Goal: Find specific page/section: Find specific page/section

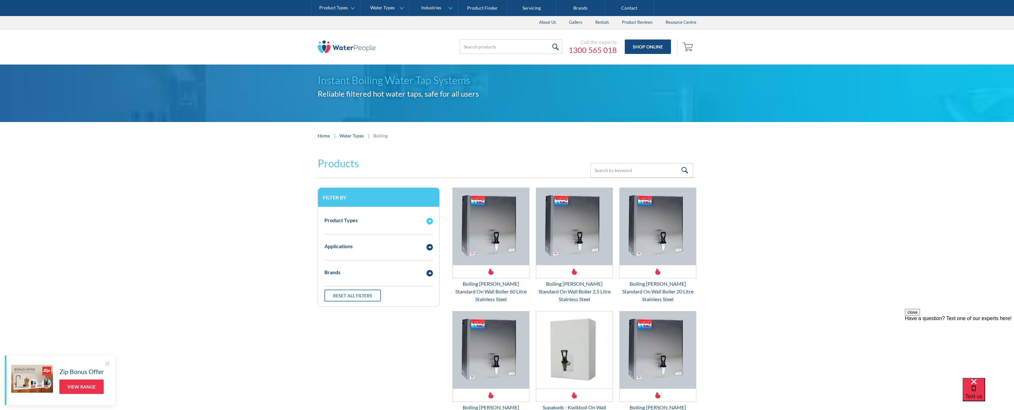
click at [343, 220] on div "Product Types" at bounding box center [340, 220] width 33 height 8
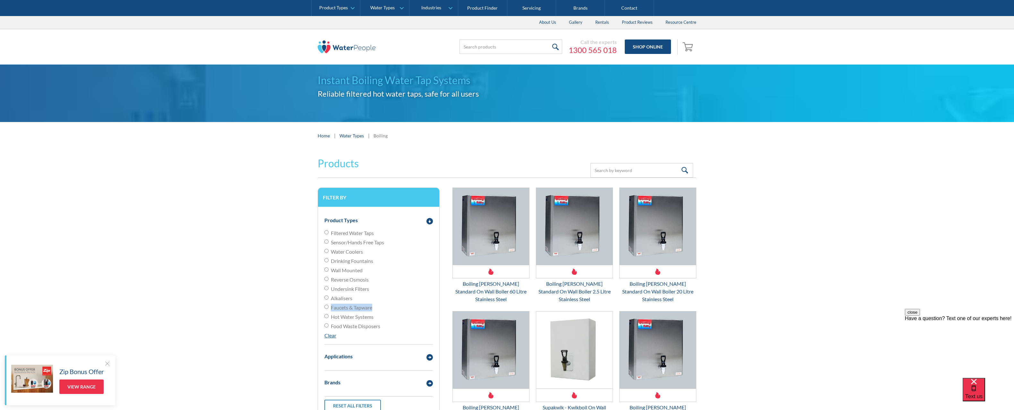
drag, startPoint x: 328, startPoint y: 313, endPoint x: 328, endPoint y: 317, distance: 3.8
click at [328, 317] on div "Filtered Water Taps Sensor/Hands Free Taps Water Coolers Drinking Fountains Wal…" at bounding box center [378, 284] width 108 height 110
click at [328, 316] on input "Hot Water Systems" at bounding box center [326, 316] width 4 height 4
radio input "true"
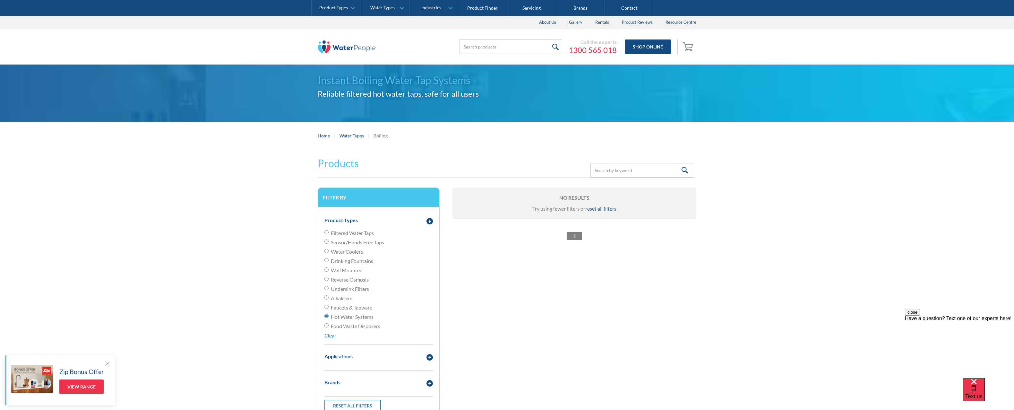
click at [352, 139] on div "Home | Water Types | Boiling" at bounding box center [507, 136] width 379 height 8
click at [351, 136] on link "Water Types" at bounding box center [351, 135] width 24 height 7
